Goal: Navigation & Orientation: Find specific page/section

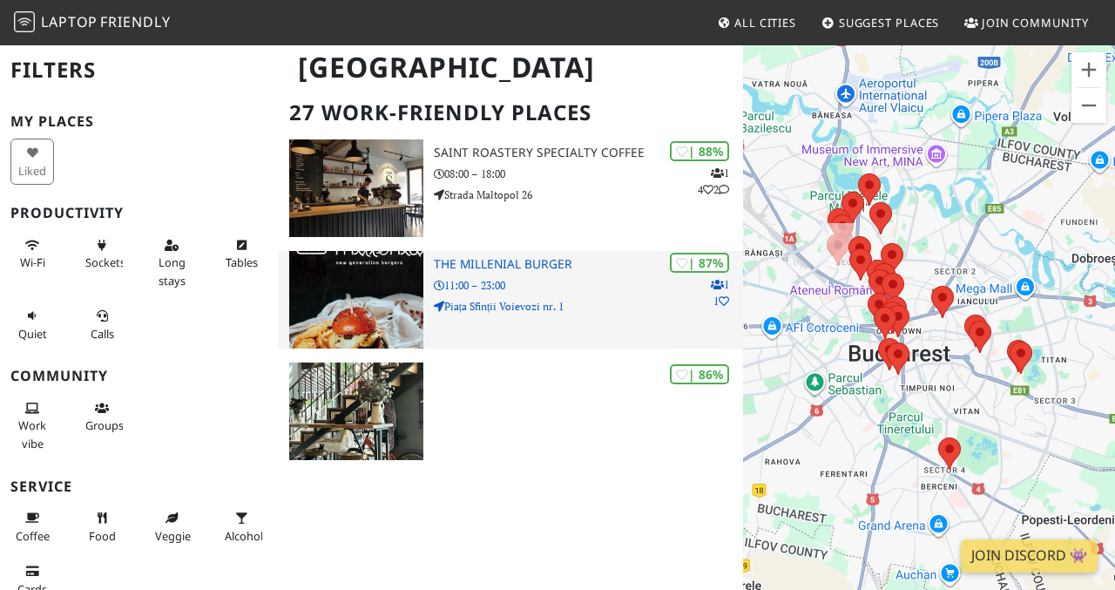
scroll to position [393, 0]
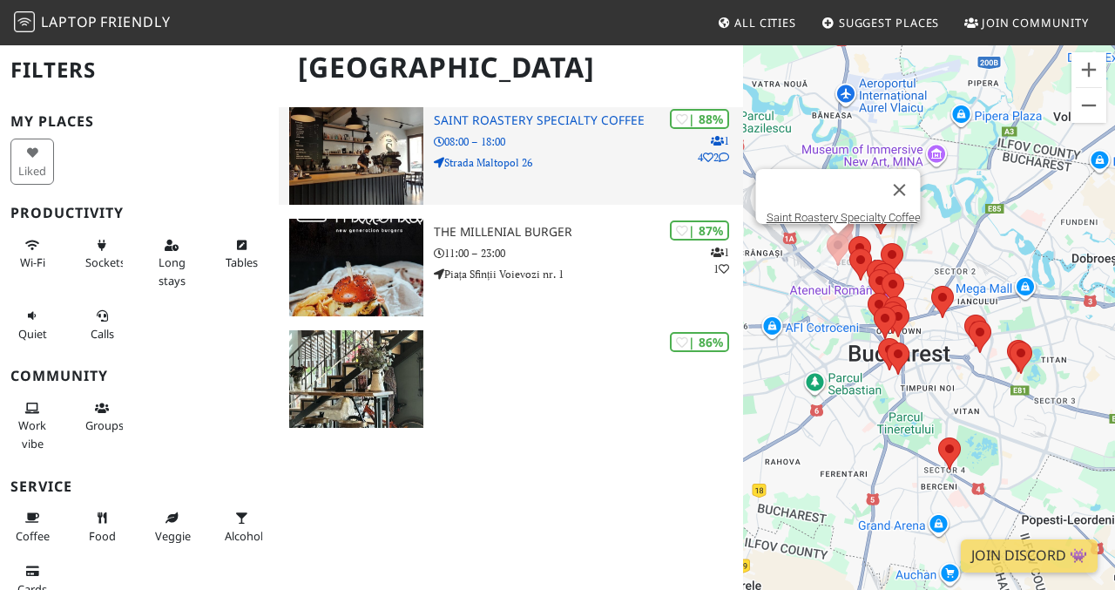
click at [526, 172] on div "| 88% 1 4 2 Saint Roastery Specialty Coffee 08:00 – 18:00 Strada Maltopol 26" at bounding box center [589, 156] width 310 height 98
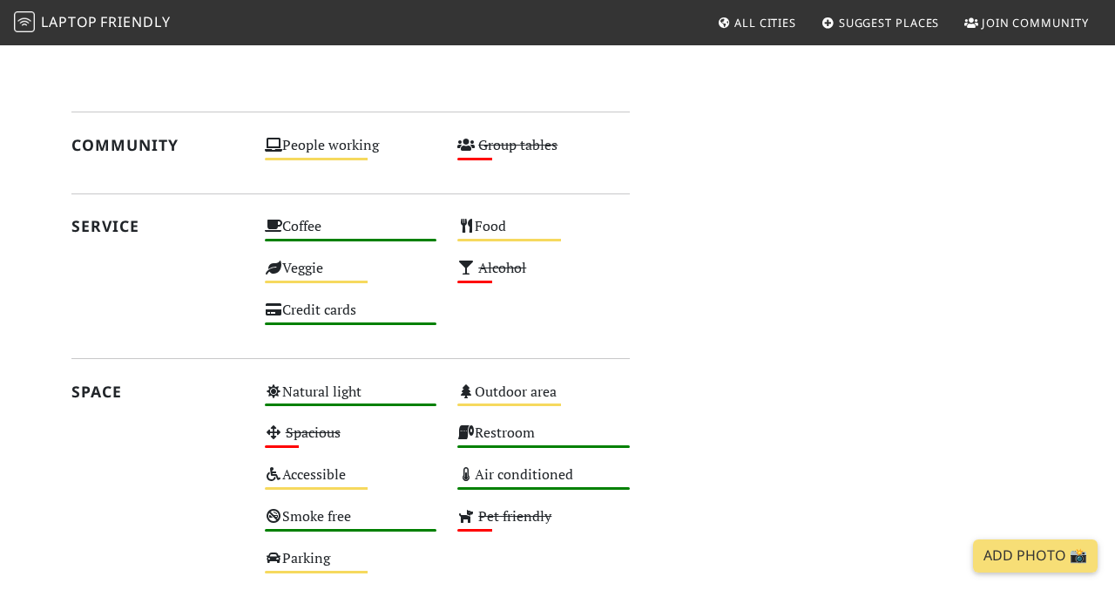
scroll to position [1671, 0]
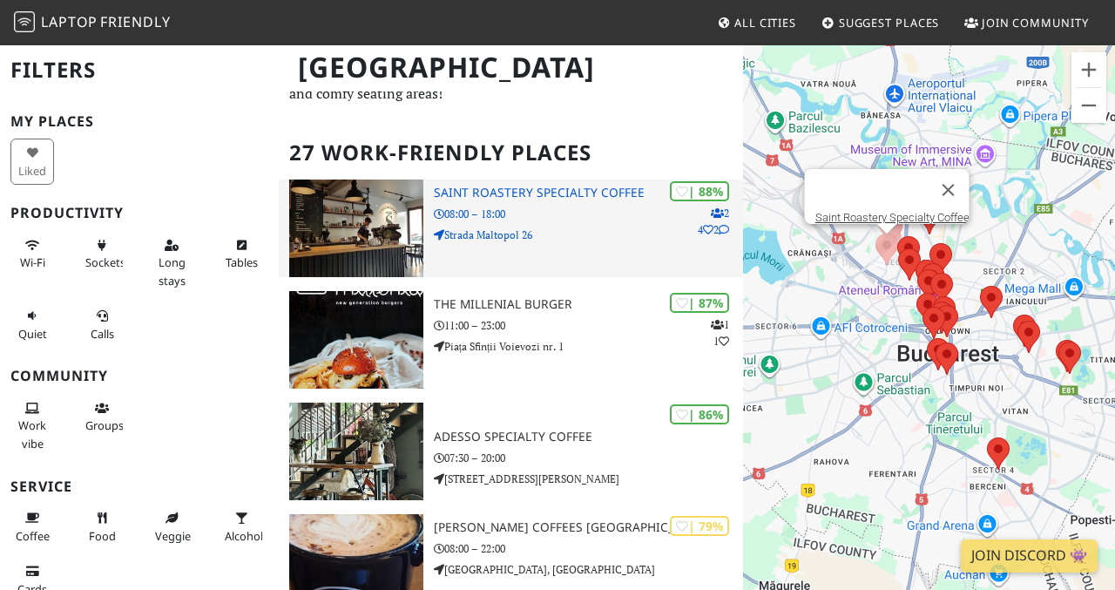
scroll to position [57, 0]
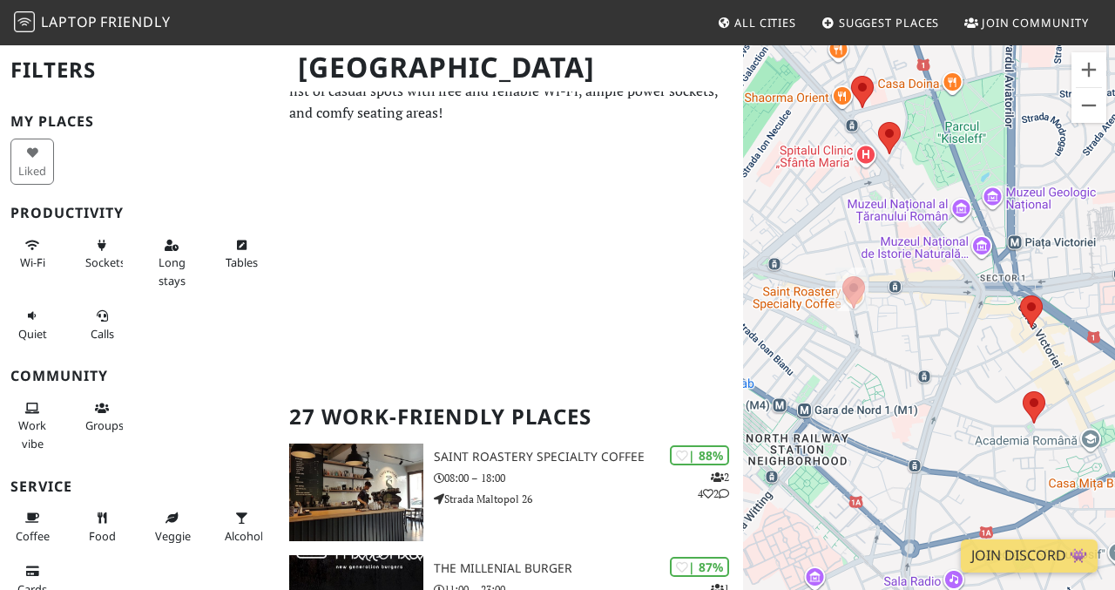
click at [894, 152] on img at bounding box center [889, 138] width 23 height 32
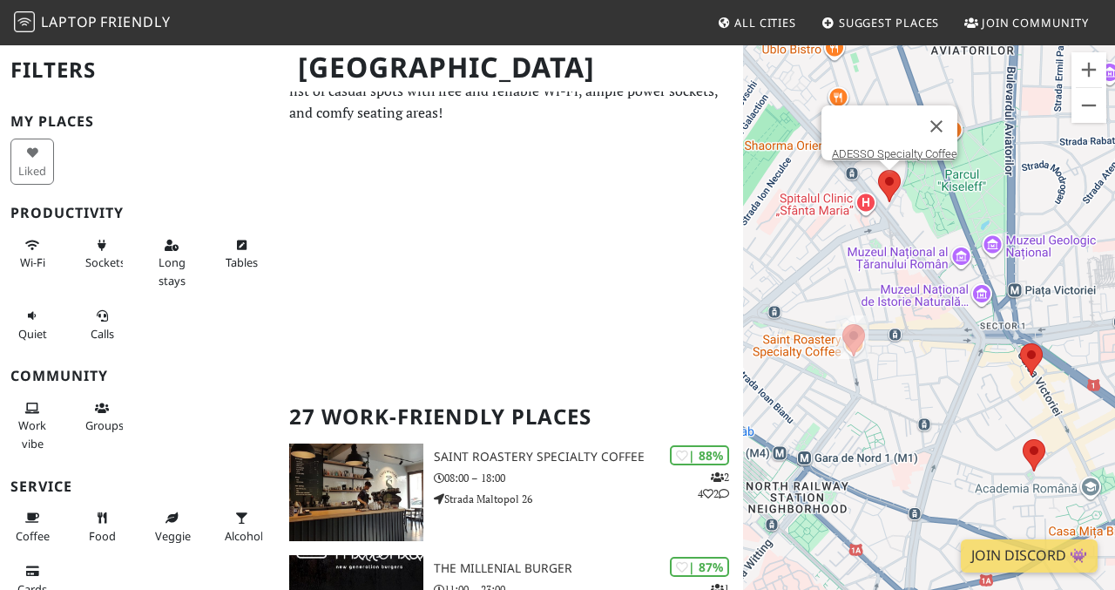
click at [878, 170] on area at bounding box center [878, 170] width 0 height 0
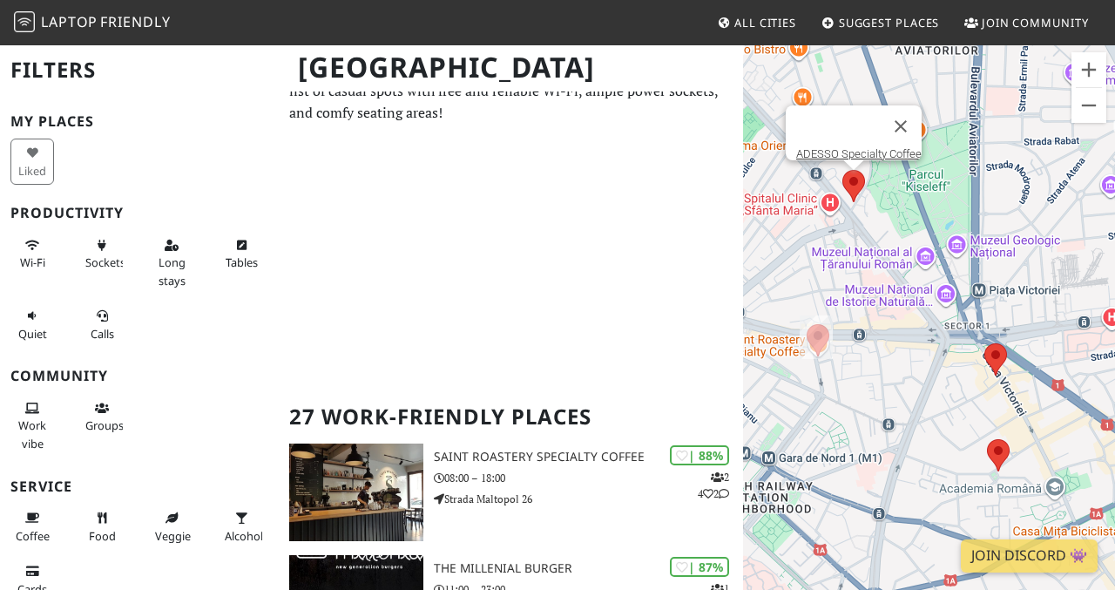
click at [755, 202] on div "To navigate, press the arrow keys. ADESSO Specialty Coffee" at bounding box center [929, 339] width 372 height 590
click at [899, 113] on button "Close" at bounding box center [901, 126] width 42 height 42
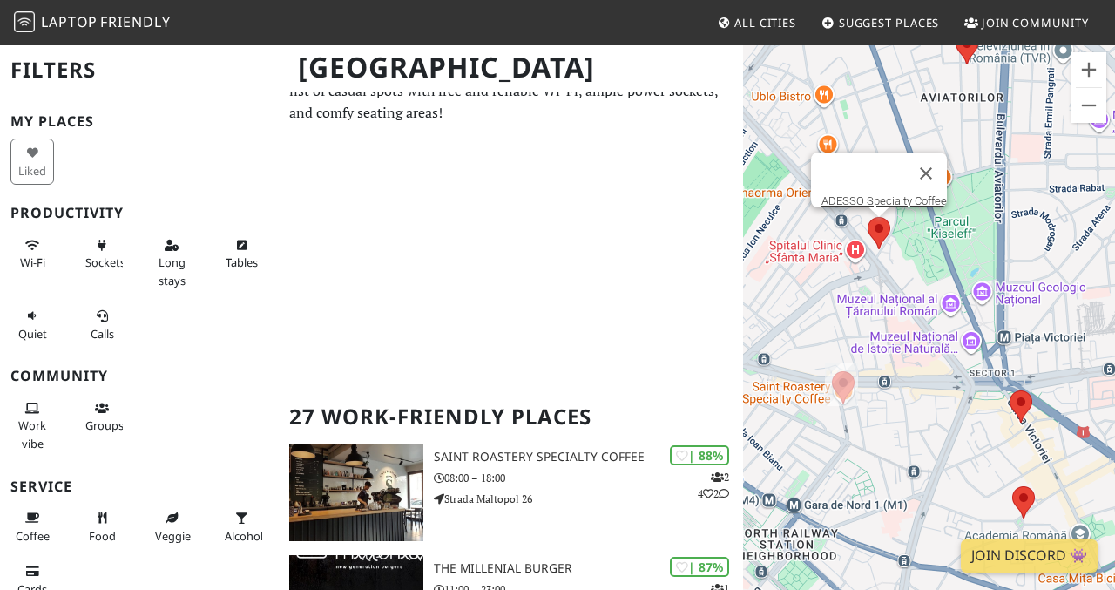
click at [868, 217] on area at bounding box center [868, 217] width 0 height 0
click at [867, 194] on link "ADESSO Specialty Coffee" at bounding box center [884, 200] width 125 height 13
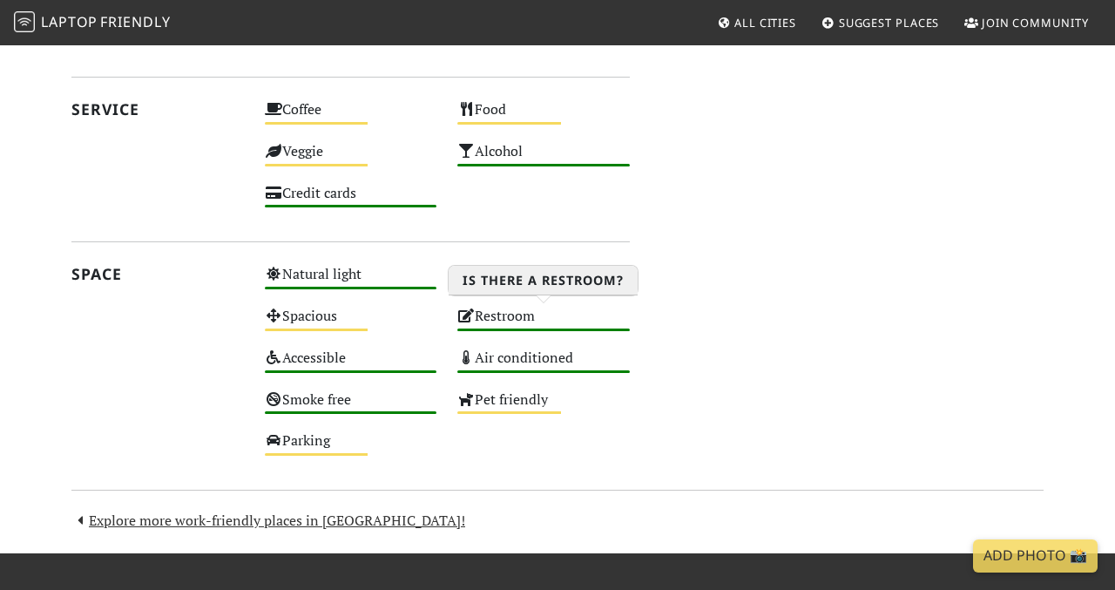
scroll to position [1466, 0]
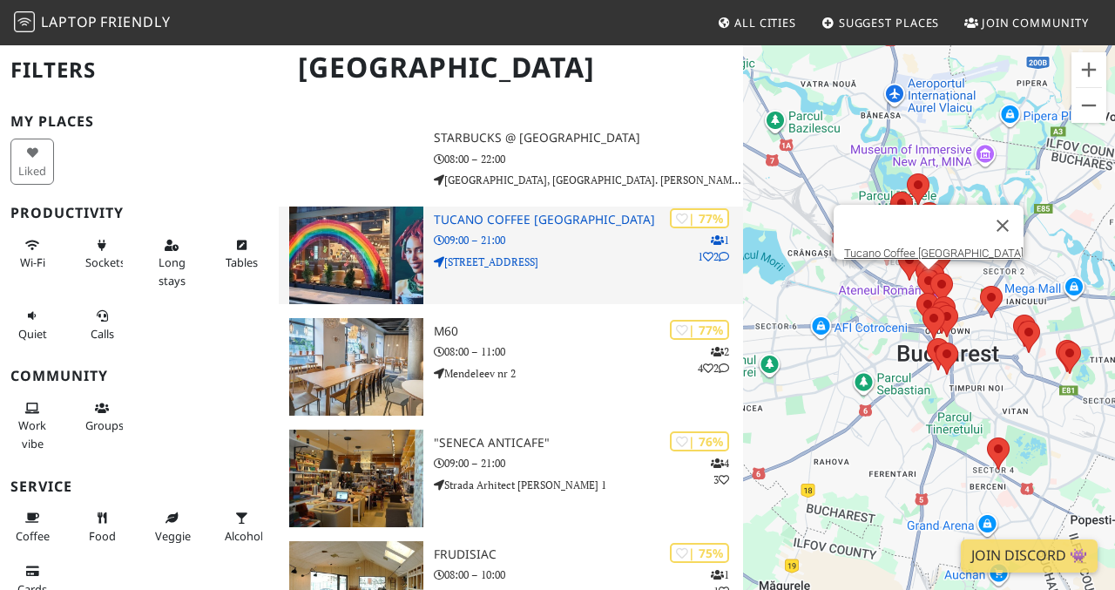
scroll to position [1456, 0]
